Goal: Information Seeking & Learning: Learn about a topic

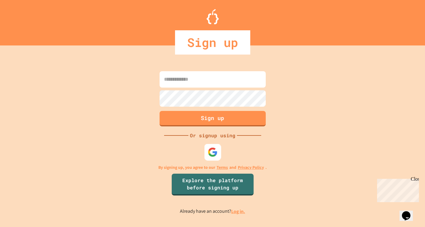
click at [210, 148] on img at bounding box center [213, 152] width 10 height 10
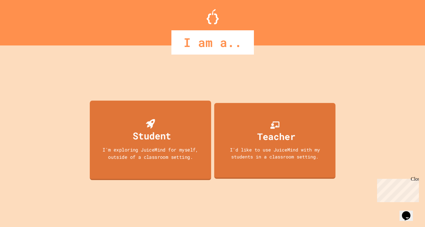
click at [167, 143] on div "Student I'm exploring JuiceMind for myself, outside of a classroom setting." at bounding box center [150, 140] width 121 height 80
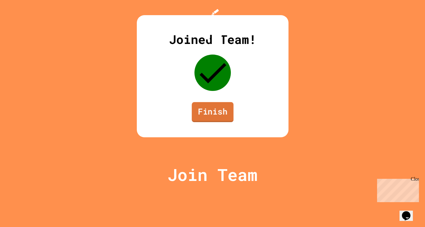
click at [202, 122] on link "Finish" at bounding box center [213, 112] width 42 height 20
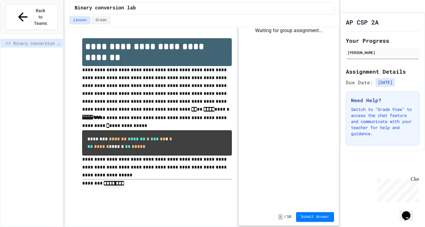
click at [239, 115] on div "**********" at bounding box center [202, 127] width 275 height 201
click at [108, 22] on button "Grade" at bounding box center [101, 20] width 19 height 8
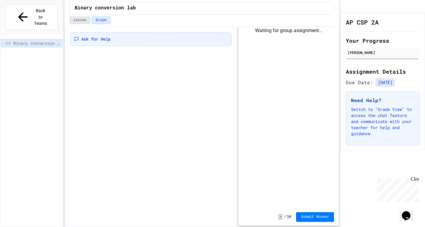
click at [77, 24] on button "Lesson" at bounding box center [80, 20] width 21 height 8
